Goal: Information Seeking & Learning: Find specific page/section

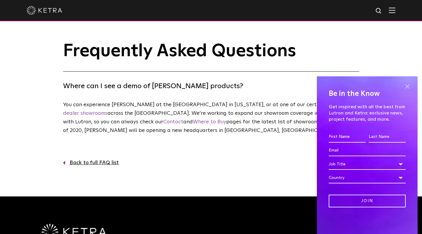
click at [408, 88] on span at bounding box center [407, 86] width 9 height 9
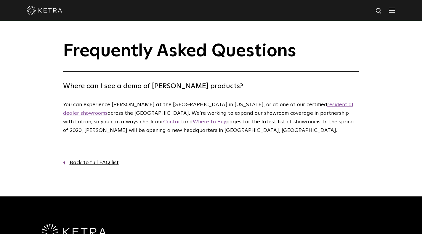
click at [314, 105] on link "residential dealer showrooms" at bounding box center [208, 109] width 290 height 14
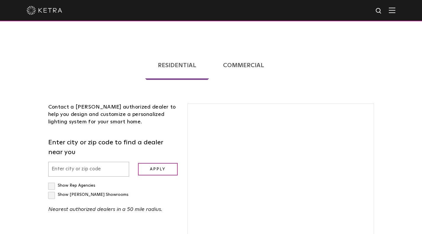
scroll to position [109, 0]
click at [96, 162] on input "text" at bounding box center [88, 169] width 81 height 15
type input "77080"
click at [164, 163] on input "Apply" at bounding box center [158, 169] width 40 height 13
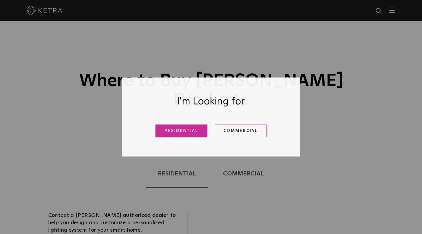
click at [176, 131] on link "Residential" at bounding box center [181, 131] width 52 height 13
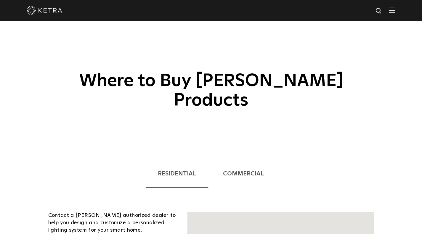
scroll to position [151, 0]
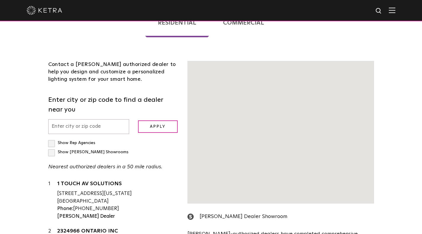
click at [101, 119] on input "text" at bounding box center [88, 126] width 81 height 15
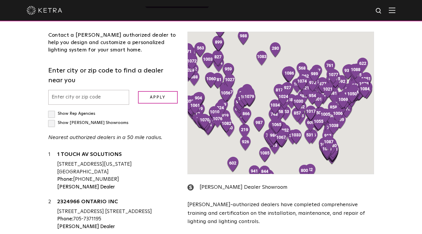
scroll to position [122, 0]
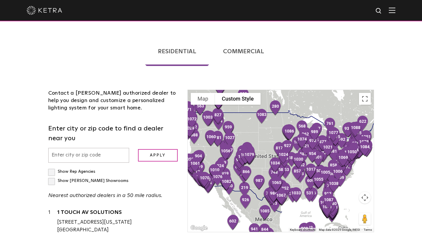
click at [85, 148] on input "text" at bounding box center [88, 155] width 81 height 15
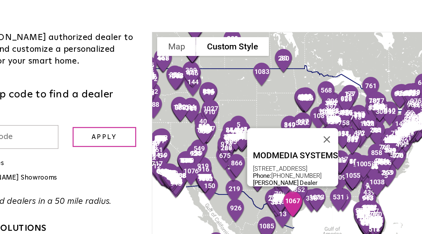
click at [296, 185] on img "531" at bounding box center [304, 195] width 17 height 21
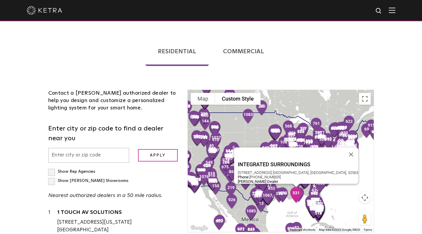
scroll to position [23541, 0]
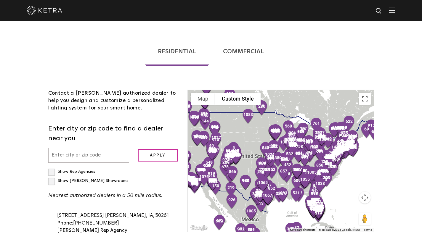
click at [121, 179] on label "Show [PERSON_NAME] Showrooms" at bounding box center [88, 181] width 80 height 4
click at [52, 167] on input "Show [PERSON_NAME] Showrooms" at bounding box center [50, 169] width 4 height 4
click at [125, 179] on label "Show [PERSON_NAME] Showrooms" at bounding box center [88, 181] width 80 height 4
click at [52, 167] on input "Show [PERSON_NAME] Showrooms" at bounding box center [50, 169] width 4 height 4
checkbox input "false"
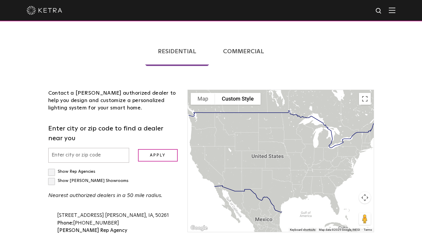
click at [79, 148] on input "text" at bounding box center [88, 155] width 81 height 15
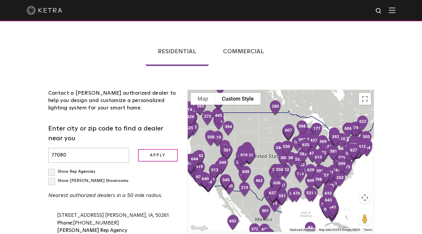
scroll to position [7807, 0]
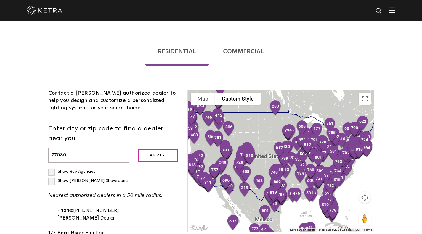
type input "77080"
click at [123, 179] on label "Show [PERSON_NAME] Showrooms" at bounding box center [88, 181] width 80 height 4
click at [52, 167] on input "Show [PERSON_NAME] Showrooms" at bounding box center [50, 169] width 4 height 4
checkbox input "true"
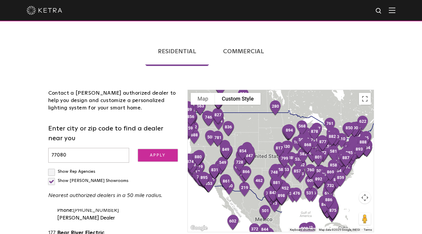
click at [161, 149] on input "Apply" at bounding box center [158, 155] width 40 height 13
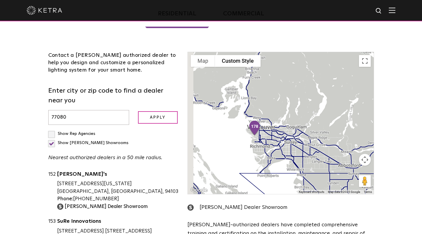
scroll to position [161, 0]
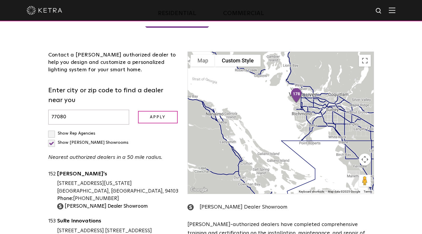
drag, startPoint x: 299, startPoint y: 143, endPoint x: 340, endPoint y: 113, distance: 51.3
click at [340, 113] on div at bounding box center [281, 123] width 186 height 142
click at [359, 154] on button "Map camera controls" at bounding box center [365, 160] width 12 height 12
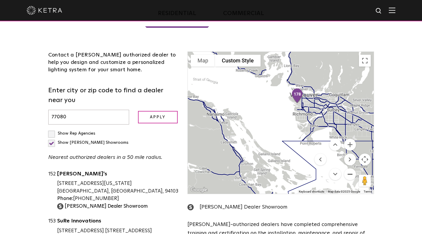
click at [344, 169] on button "Zoom out" at bounding box center [350, 175] width 12 height 12
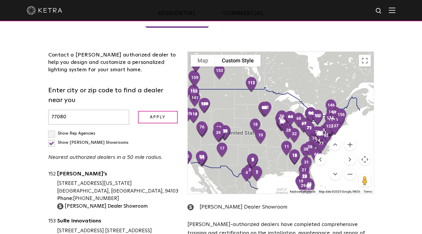
click at [261, 132] on div at bounding box center [281, 123] width 186 height 142
click at [344, 139] on button "Zoom in" at bounding box center [350, 145] width 12 height 12
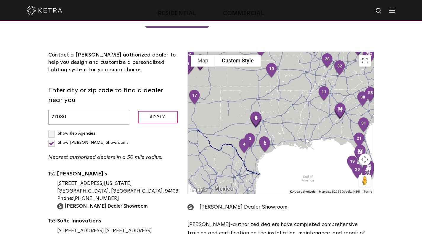
drag, startPoint x: 254, startPoint y: 147, endPoint x: 278, endPoint y: 66, distance: 85.2
click at [278, 66] on div at bounding box center [281, 123] width 186 height 142
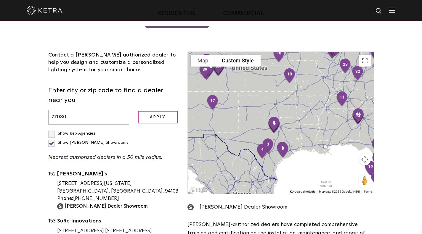
drag, startPoint x: 269, startPoint y: 113, endPoint x: 287, endPoint y: 121, distance: 20.2
click at [287, 121] on div at bounding box center [281, 123] width 186 height 142
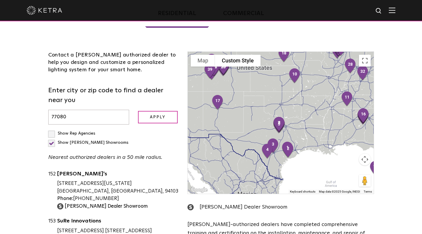
drag, startPoint x: 246, startPoint y: 146, endPoint x: 304, endPoint y: 90, distance: 80.9
click at [304, 90] on div at bounding box center [281, 123] width 186 height 142
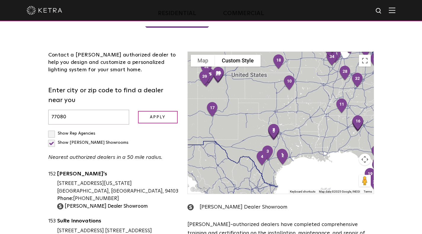
drag, startPoint x: 311, startPoint y: 110, endPoint x: 285, endPoint y: 92, distance: 31.1
click at [285, 92] on div at bounding box center [281, 123] width 186 height 142
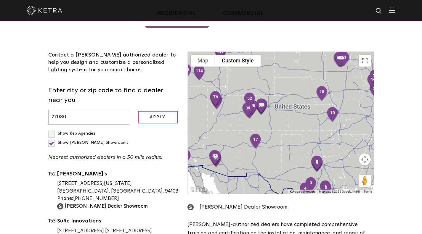
drag, startPoint x: 328, startPoint y: 121, endPoint x: 214, endPoint y: 63, distance: 127.9
click at [214, 63] on div at bounding box center [281, 123] width 186 height 142
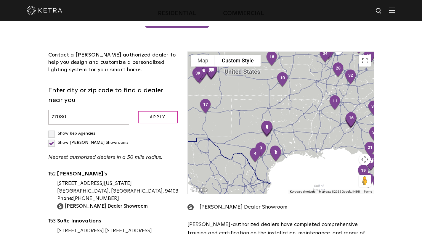
drag, startPoint x: 279, startPoint y: 132, endPoint x: 229, endPoint y: 99, distance: 59.9
click at [229, 99] on div at bounding box center [281, 123] width 186 height 142
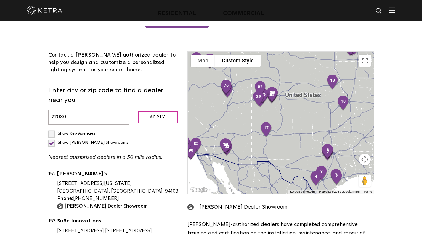
drag, startPoint x: 316, startPoint y: 120, endPoint x: 194, endPoint y: 87, distance: 126.3
click at [194, 87] on div at bounding box center [281, 123] width 186 height 142
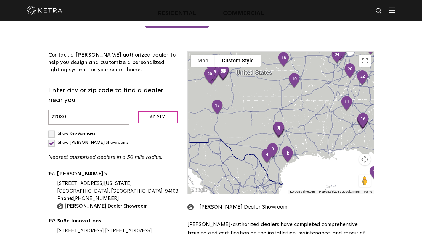
drag, startPoint x: 277, startPoint y: 127, endPoint x: 242, endPoint y: 114, distance: 37.5
click at [242, 114] on div at bounding box center [281, 123] width 186 height 142
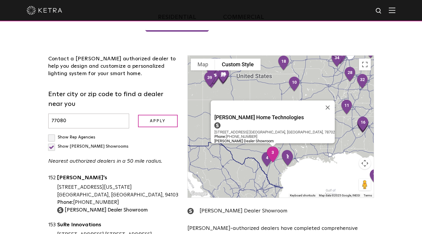
scroll to position [156, 0]
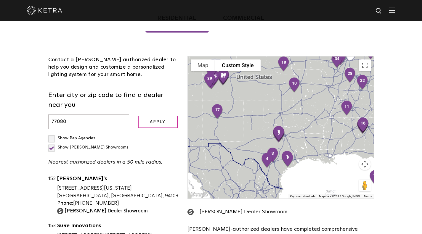
drag, startPoint x: 240, startPoint y: 115, endPoint x: 340, endPoint y: 138, distance: 102.3
click at [340, 138] on div at bounding box center [281, 128] width 186 height 142
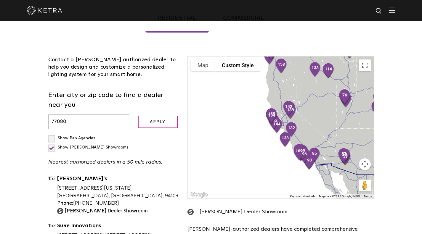
drag, startPoint x: 334, startPoint y: 137, endPoint x: 231, endPoint y: 87, distance: 113.7
click at [231, 87] on div at bounding box center [281, 128] width 186 height 142
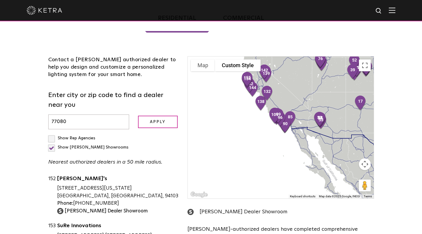
drag, startPoint x: 298, startPoint y: 110, endPoint x: 281, endPoint y: 74, distance: 39.6
click at [281, 74] on div at bounding box center [281, 128] width 186 height 142
click at [359, 158] on button "Map camera controls" at bounding box center [365, 164] width 12 height 12
click at [344, 144] on button "Zoom in" at bounding box center [350, 150] width 12 height 12
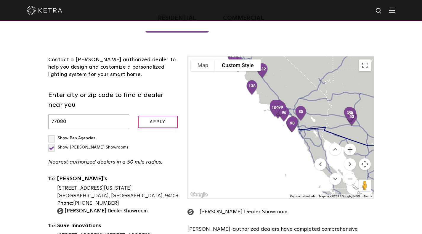
click at [344, 144] on button "Zoom in" at bounding box center [350, 150] width 12 height 12
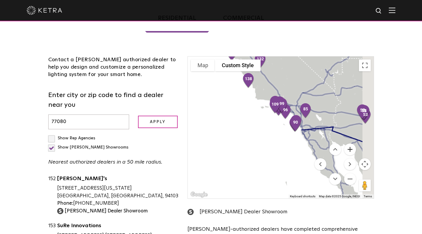
click at [344, 144] on button "Zoom in" at bounding box center [350, 150] width 12 height 12
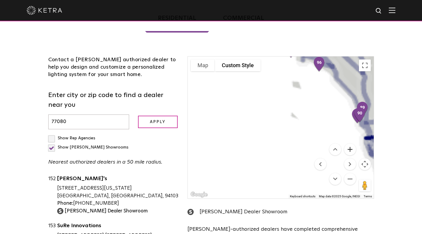
click at [344, 144] on button "Zoom in" at bounding box center [350, 150] width 12 height 12
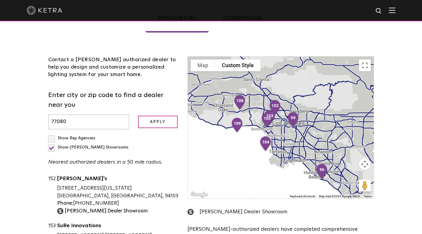
drag, startPoint x: 298, startPoint y: 68, endPoint x: 254, endPoint y: 240, distance: 177.8
click at [254, 234] on html "Solutions Commercial Residential Products Commercial Products Residential Produ…" at bounding box center [211, 174] width 422 height 660
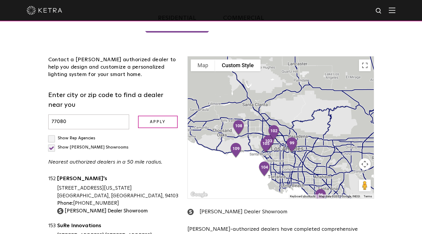
click at [359, 158] on button "Map camera controls" at bounding box center [365, 164] width 12 height 12
click at [344, 173] on button "Zoom out" at bounding box center [350, 179] width 12 height 12
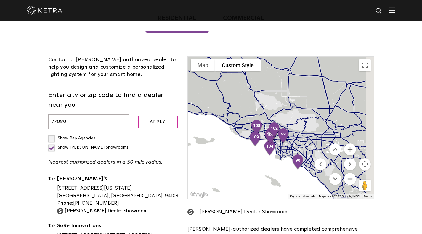
click at [344, 173] on button "Zoom out" at bounding box center [350, 179] width 12 height 12
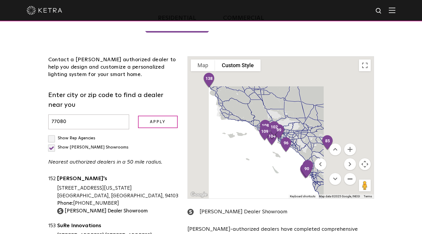
click at [344, 173] on button "Zoom out" at bounding box center [350, 179] width 12 height 12
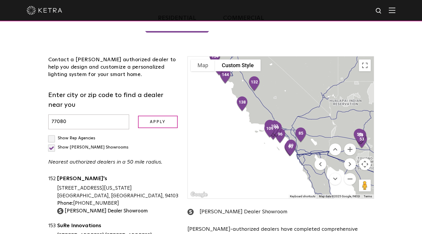
drag, startPoint x: 298, startPoint y: 126, endPoint x: 190, endPoint y: 96, distance: 111.8
click at [190, 96] on div "To navigate the map with touch gestures double-tap and hold your finger on the …" at bounding box center [280, 157] width 195 height 203
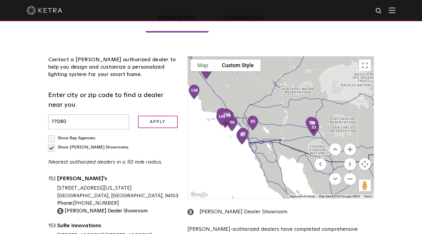
drag, startPoint x: 224, startPoint y: 117, endPoint x: 174, endPoint y: 104, distance: 51.9
click at [174, 104] on div "Contact a Ketra authorized dealer to help you design and customize a personaliz…" at bounding box center [211, 172] width 335 height 267
drag, startPoint x: 277, startPoint y: 131, endPoint x: 184, endPoint y: 82, distance: 105.0
click at [184, 82] on div "Contact a Ketra authorized dealer to help you design and customize a personaliz…" at bounding box center [211, 172] width 335 height 267
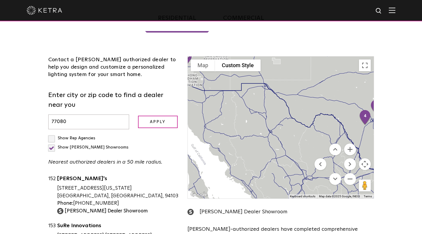
drag, startPoint x: 272, startPoint y: 110, endPoint x: 196, endPoint y: 102, distance: 75.9
click at [196, 102] on div at bounding box center [281, 128] width 186 height 142
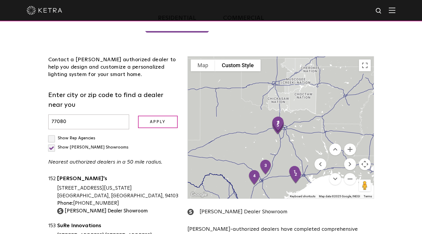
drag, startPoint x: 275, startPoint y: 100, endPoint x: 267, endPoint y: 166, distance: 66.6
click at [267, 166] on div at bounding box center [281, 128] width 186 height 142
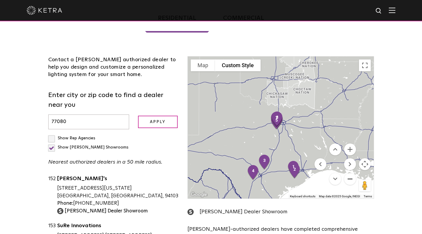
click at [344, 173] on button "Zoom out" at bounding box center [350, 179] width 12 height 12
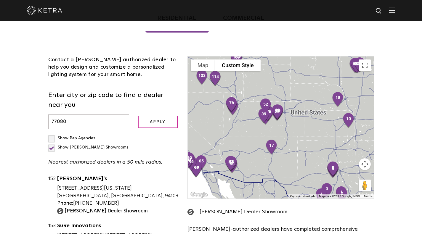
drag, startPoint x: 315, startPoint y: 112, endPoint x: 347, endPoint y: 171, distance: 67.0
click at [347, 171] on div "1 2 3 4 5 6 7 8 9 10 11 12 13 14 15 16 17 18 19 20 21 22 23 24 25 26 27 28 29 3…" at bounding box center [281, 128] width 186 height 142
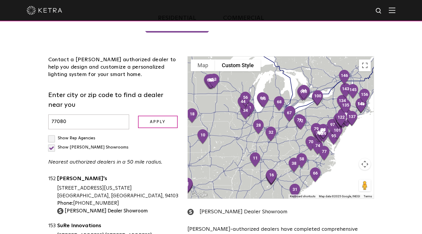
drag, startPoint x: 337, startPoint y: 95, endPoint x: 217, endPoint y: 94, distance: 120.0
click at [217, 94] on div at bounding box center [281, 128] width 186 height 142
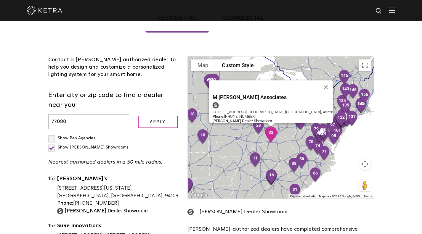
click at [263, 124] on img "32" at bounding box center [270, 134] width 17 height 21
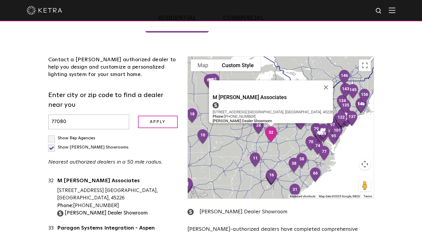
scroll to position [1380, 0]
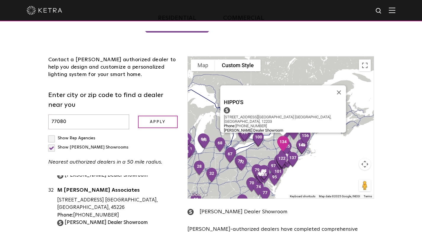
click at [275, 134] on img "134" at bounding box center [283, 144] width 17 height 21
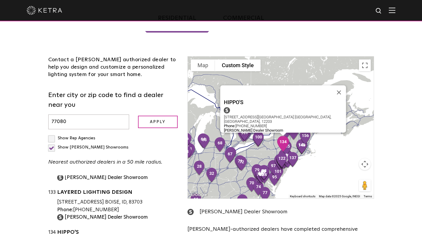
scroll to position [5869, 0]
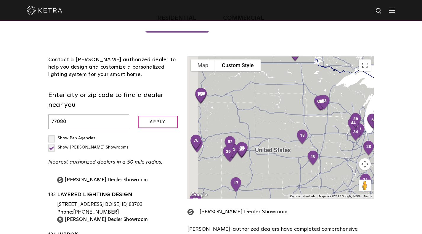
drag, startPoint x: 205, startPoint y: 104, endPoint x: 376, endPoint y: 84, distance: 172.4
click at [376, 84] on div "Loading... Residential Commercial Contact a Ketra authorized dealer to help you…" at bounding box center [211, 154] width 422 height 322
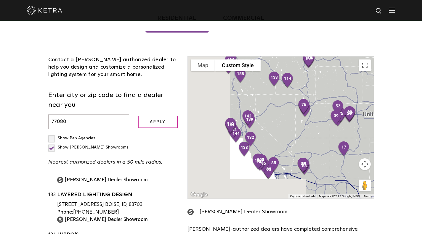
drag, startPoint x: 214, startPoint y: 155, endPoint x: 335, endPoint y: 119, distance: 126.3
click at [335, 119] on div at bounding box center [281, 128] width 186 height 142
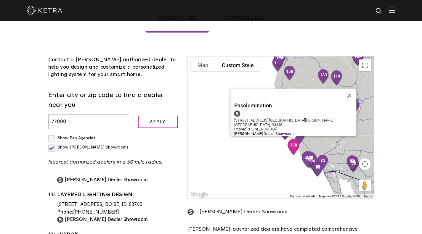
click at [285, 137] on img "138" at bounding box center [293, 147] width 17 height 21
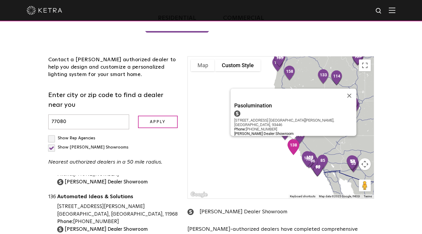
scroll to position [6042, 0]
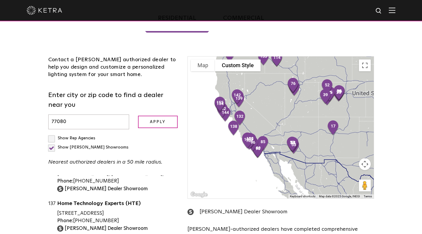
drag, startPoint x: 330, startPoint y: 120, endPoint x: 255, endPoint y: 96, distance: 78.7
click at [255, 96] on div at bounding box center [281, 128] width 186 height 142
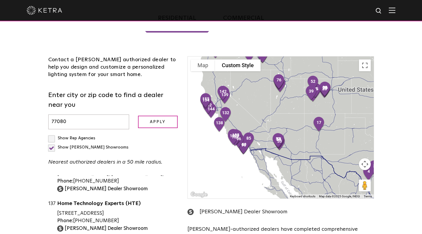
drag, startPoint x: 309, startPoint y: 126, endPoint x: 218, endPoint y: 96, distance: 95.5
click at [218, 96] on div at bounding box center [281, 128] width 186 height 142
